Goal: Find specific page/section: Find specific page/section

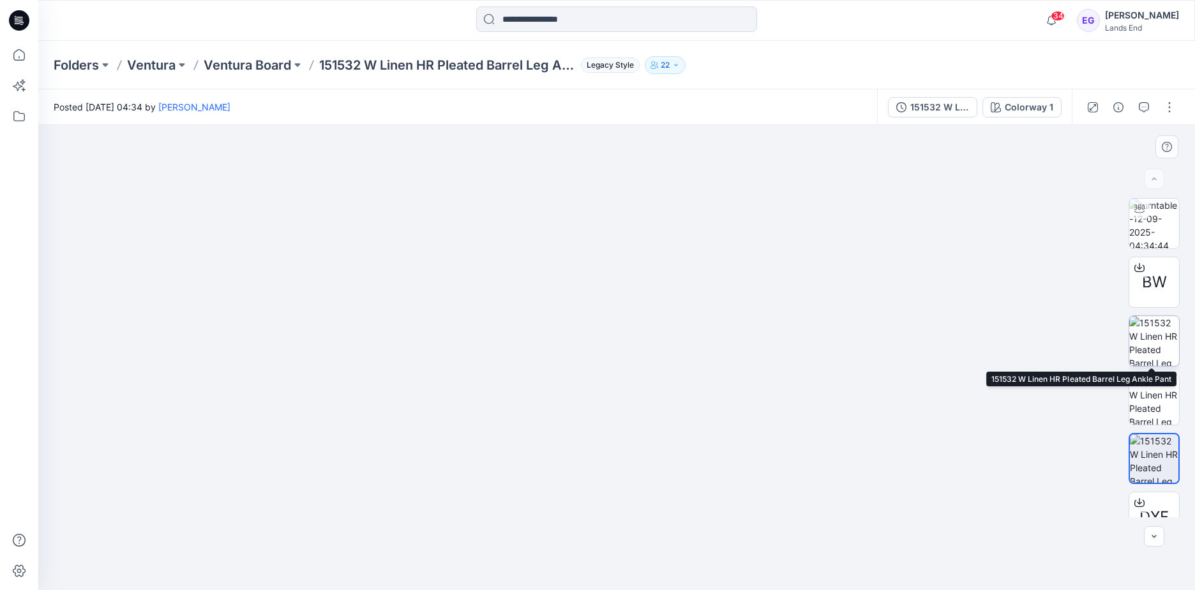
click at [1162, 344] on img at bounding box center [1154, 341] width 50 height 50
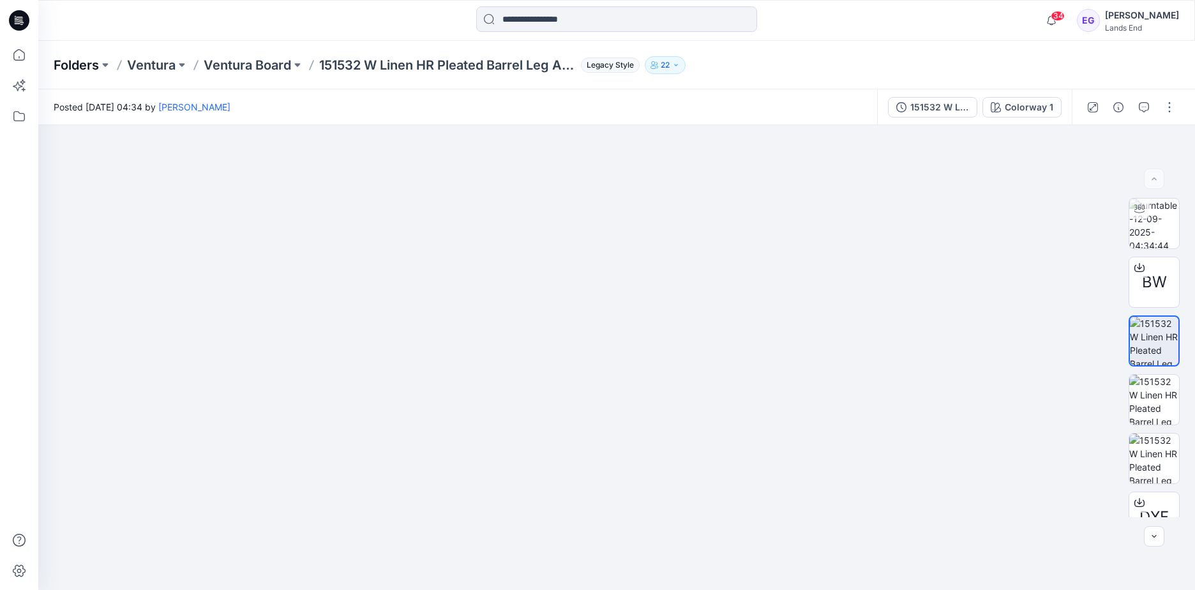
click at [82, 68] on p "Folders" at bounding box center [76, 65] width 45 height 18
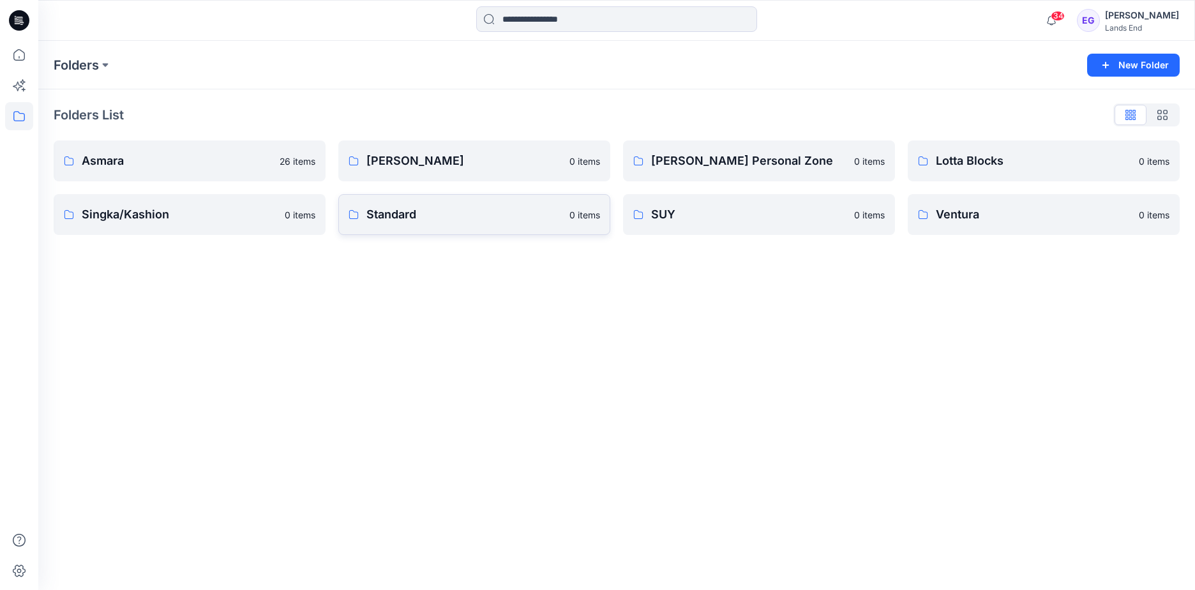
click at [412, 213] on p "Standard" at bounding box center [463, 215] width 195 height 18
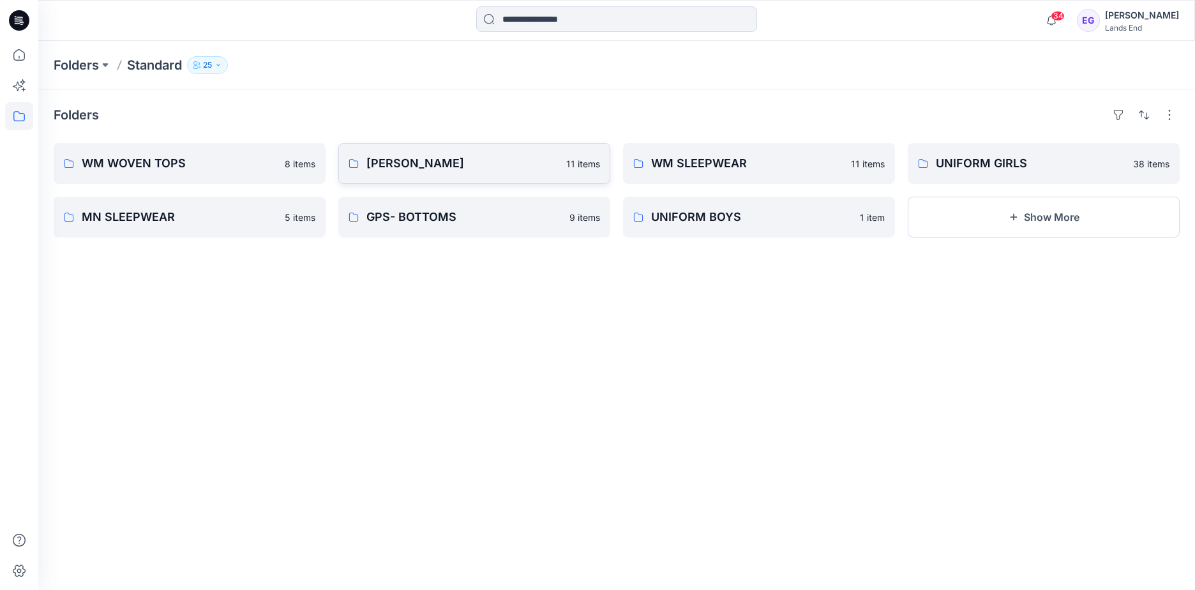
click at [464, 162] on p "[PERSON_NAME]" at bounding box center [462, 163] width 192 height 18
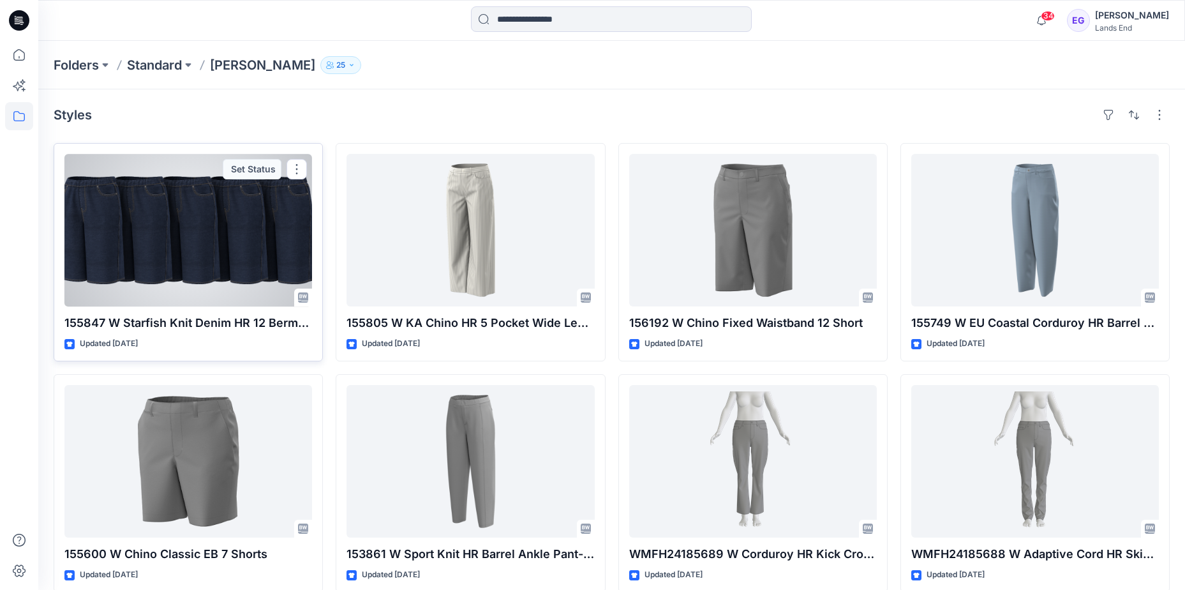
click at [200, 304] on div at bounding box center [188, 230] width 248 height 153
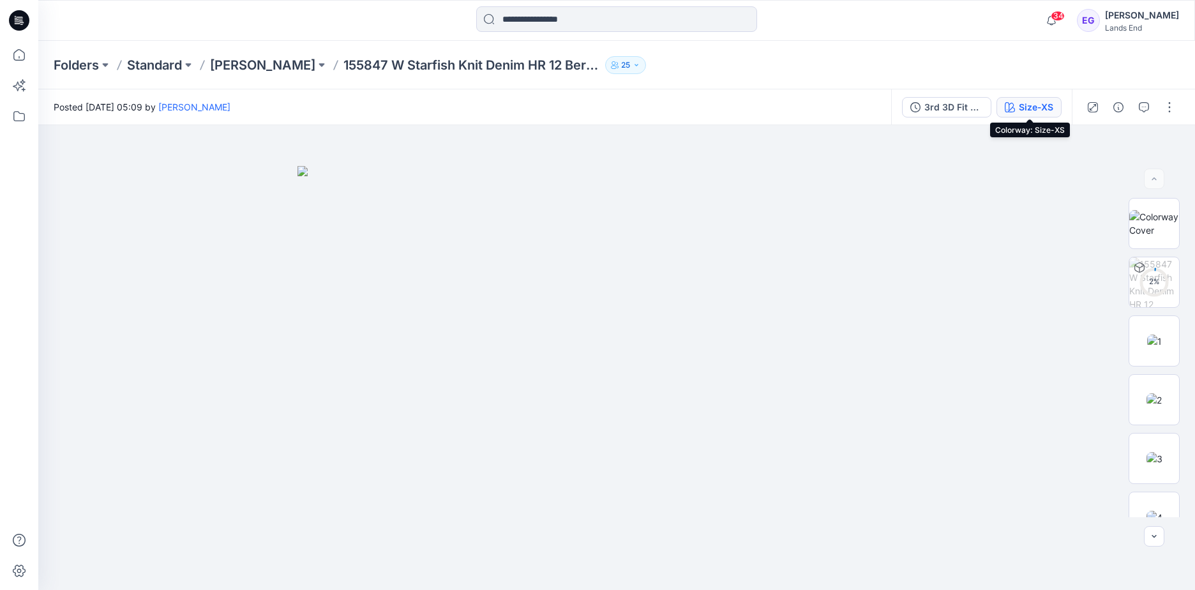
click at [1036, 112] on div "Size-XS" at bounding box center [1036, 107] width 34 height 14
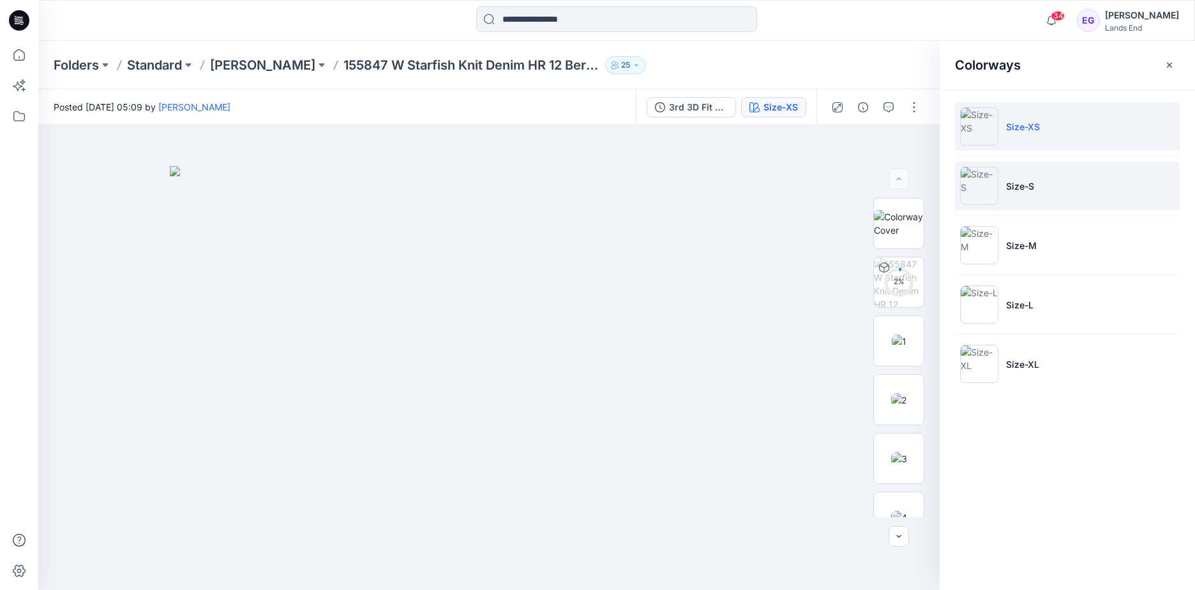
click at [1056, 198] on li "Size-S" at bounding box center [1067, 185] width 225 height 49
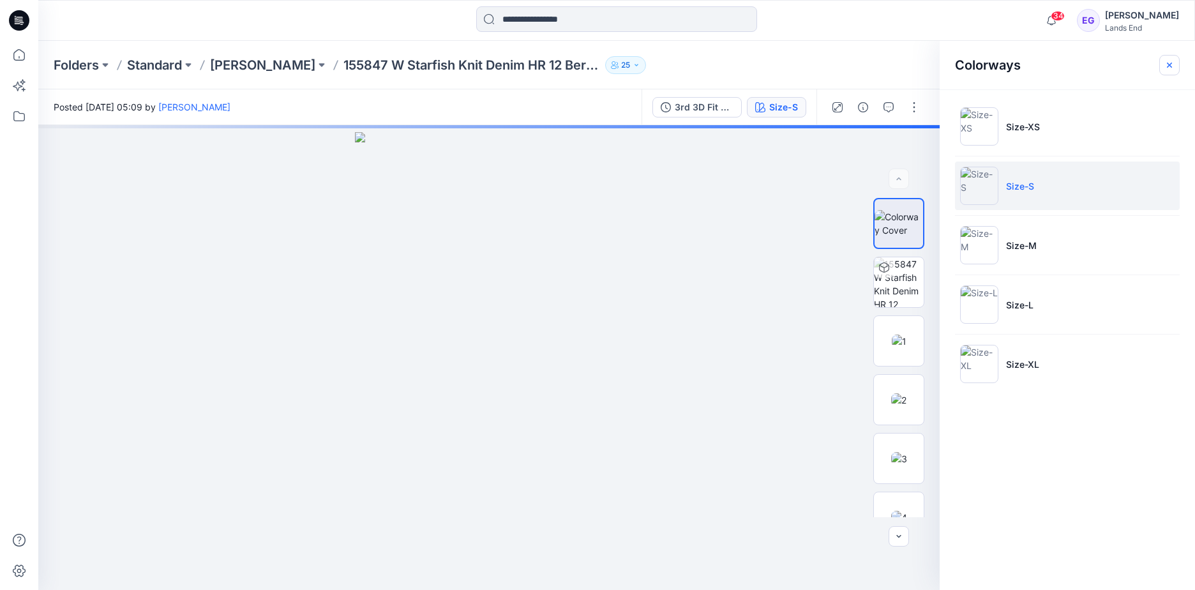
click at [1175, 68] on button "button" at bounding box center [1169, 65] width 20 height 20
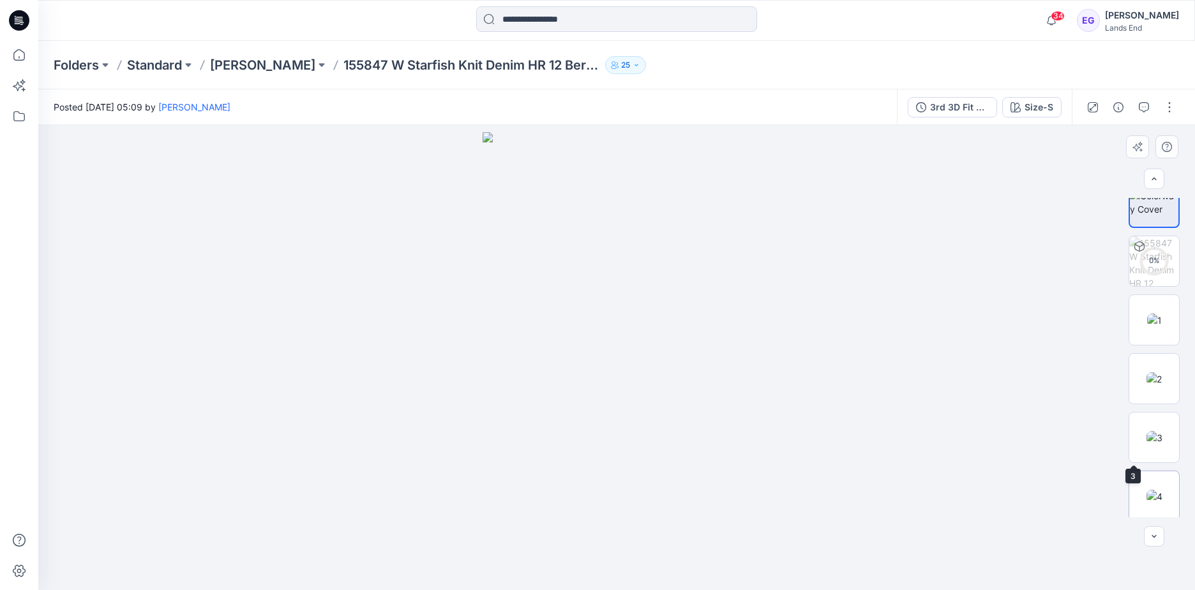
scroll to position [20, 0]
click at [1155, 316] on img at bounding box center [1154, 320] width 15 height 13
